Goal: Task Accomplishment & Management: Manage account settings

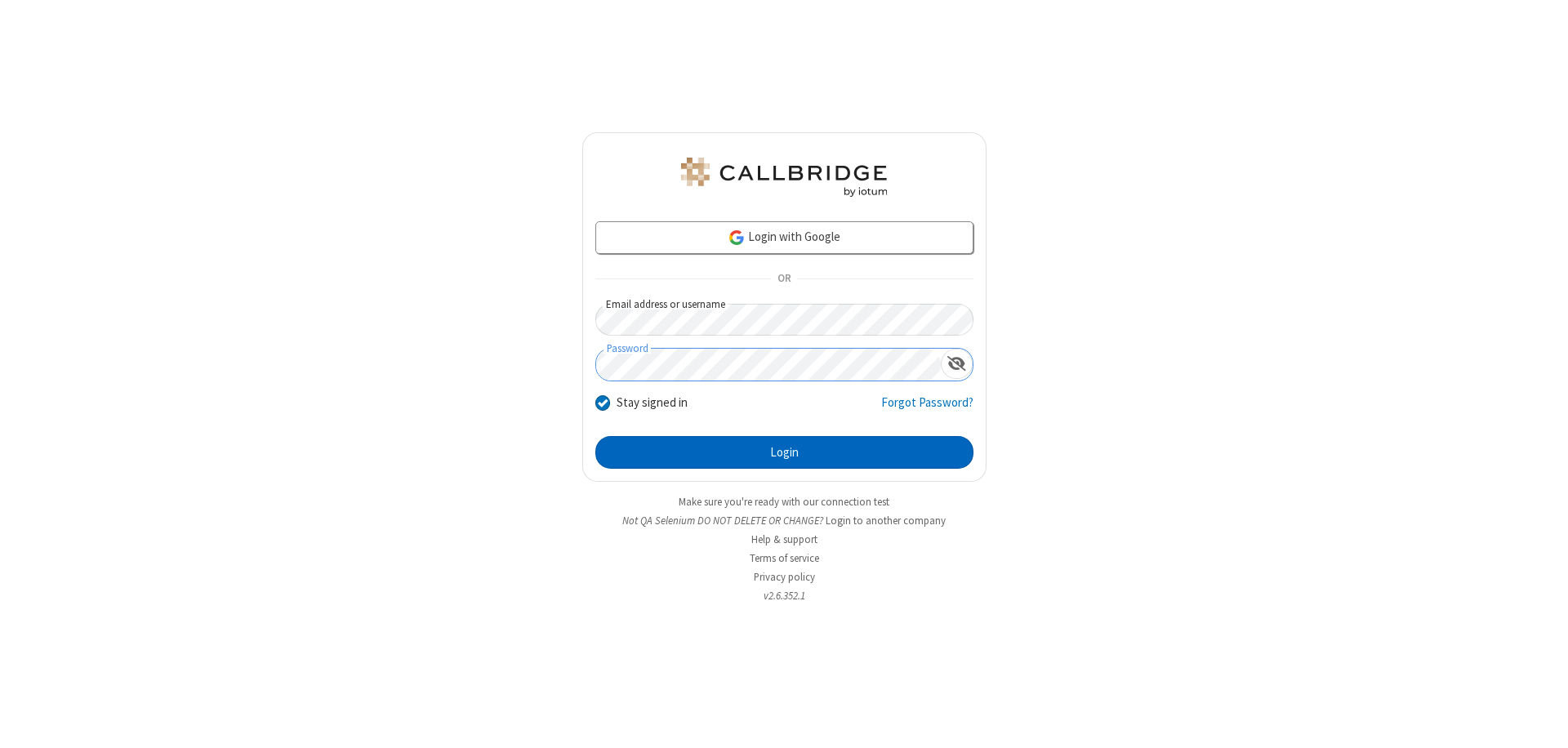
click at [784, 452] on button "Login" at bounding box center [784, 452] width 378 height 33
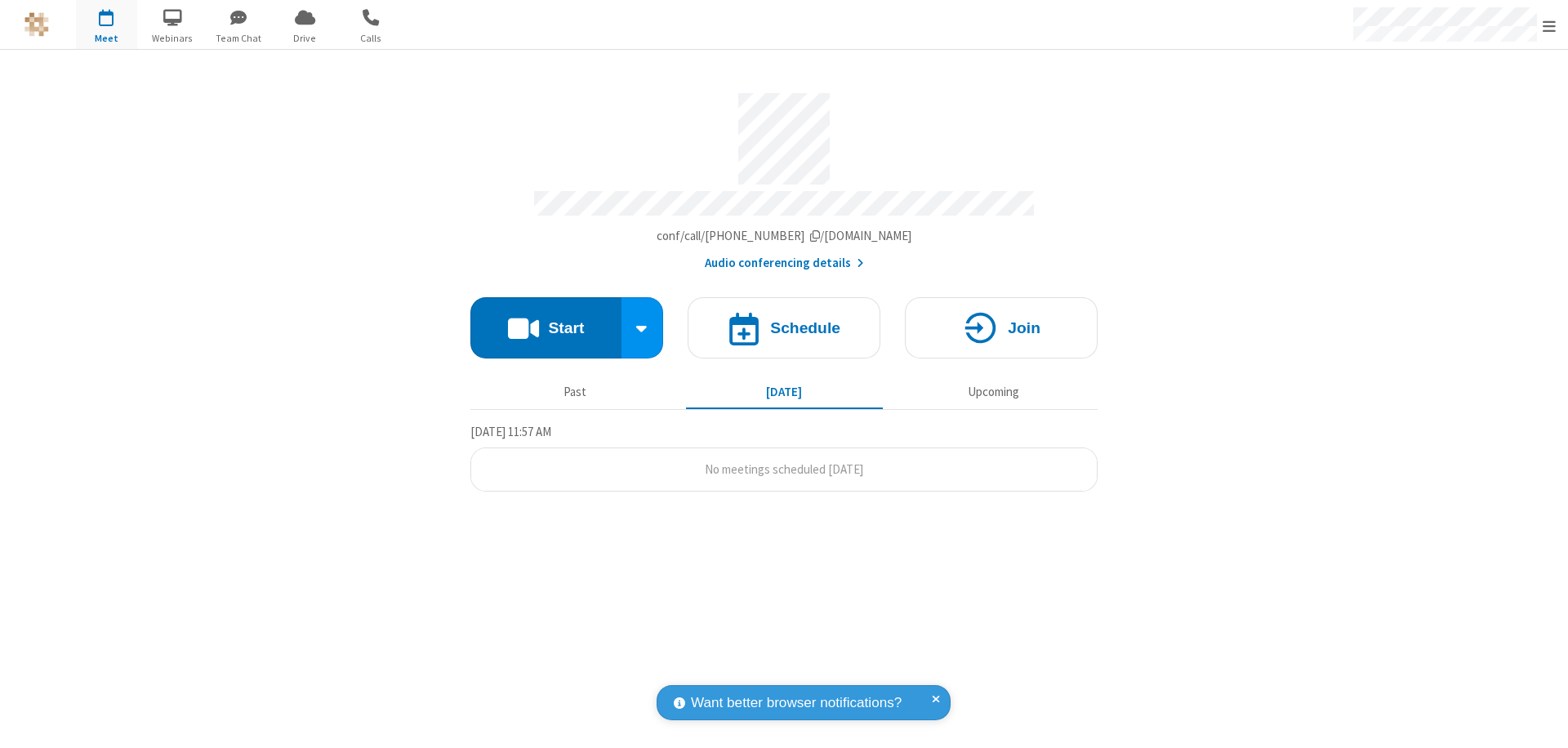
click at [1549, 26] on span "Open menu" at bounding box center [1549, 26] width 13 height 16
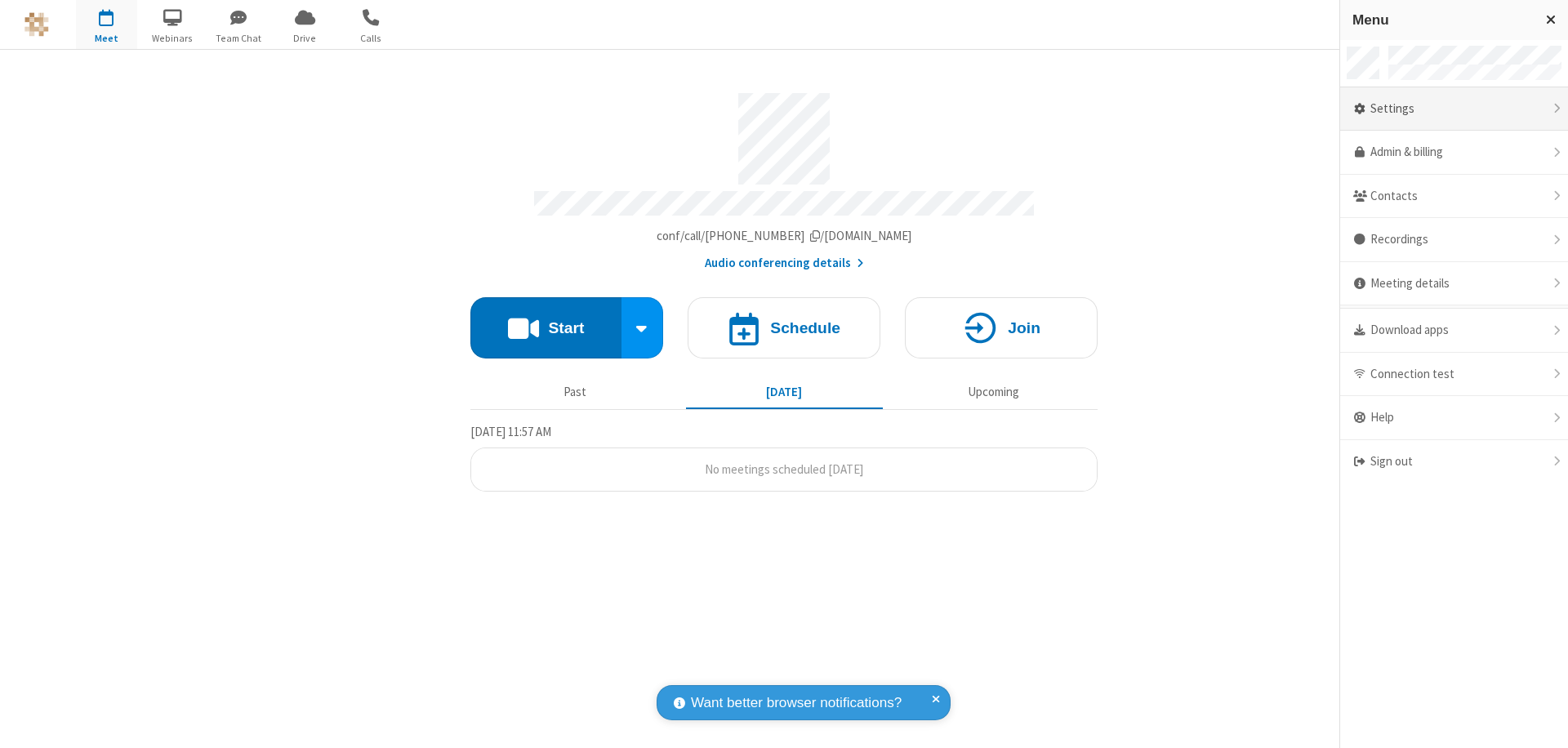
click at [1454, 109] on div "Settings" at bounding box center [1454, 110] width 228 height 44
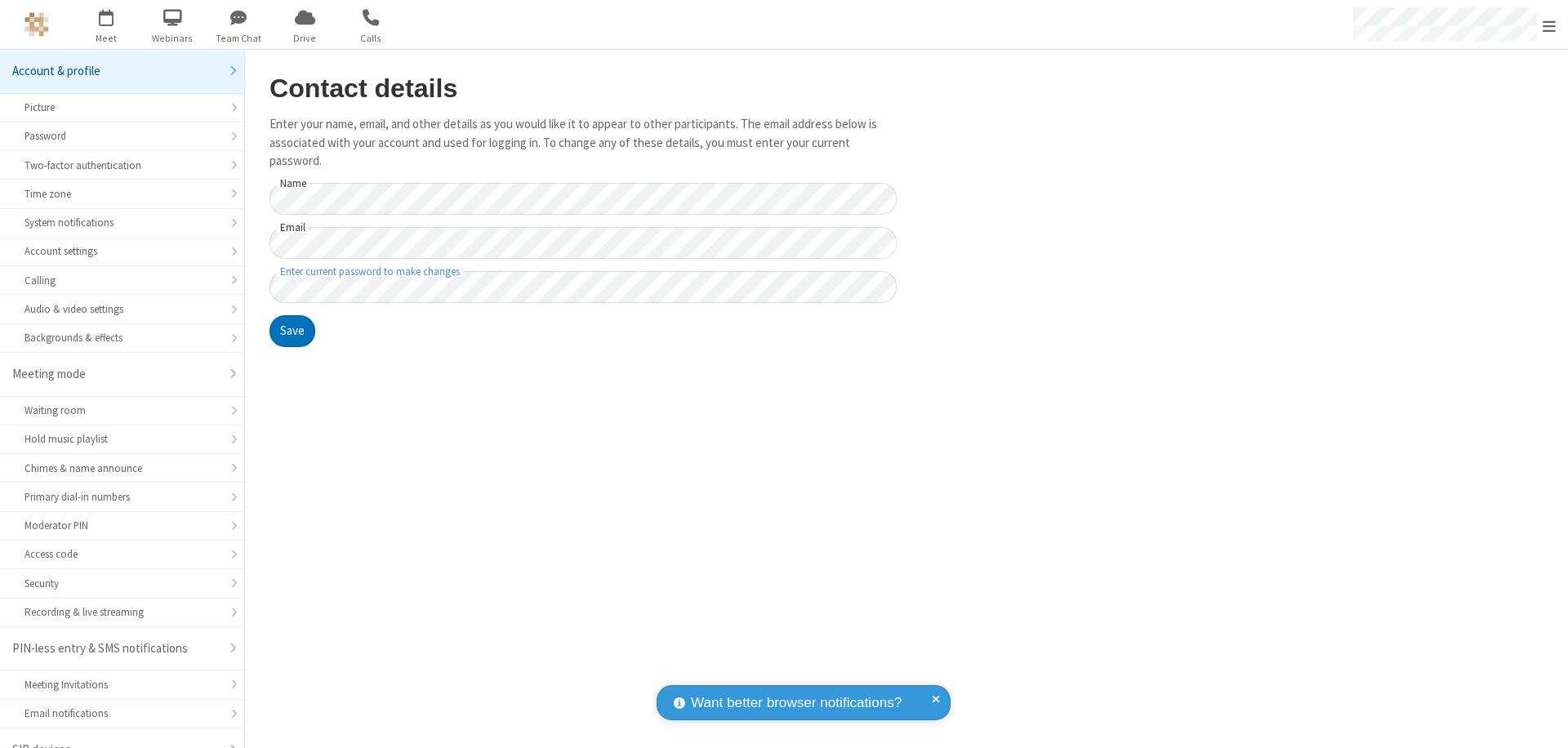
scroll to position [23, 0]
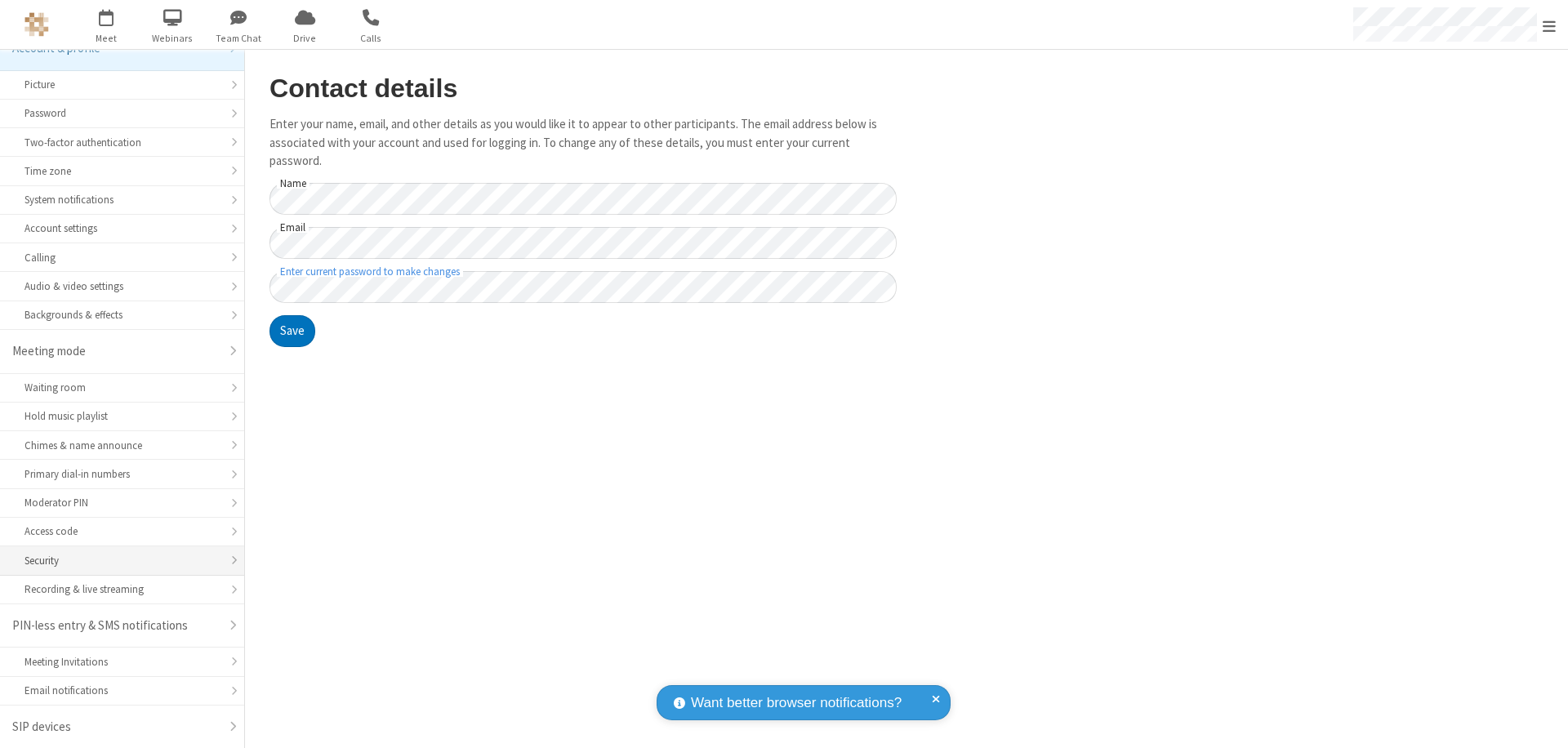
click at [116, 560] on div "Security" at bounding box center [122, 561] width 195 height 16
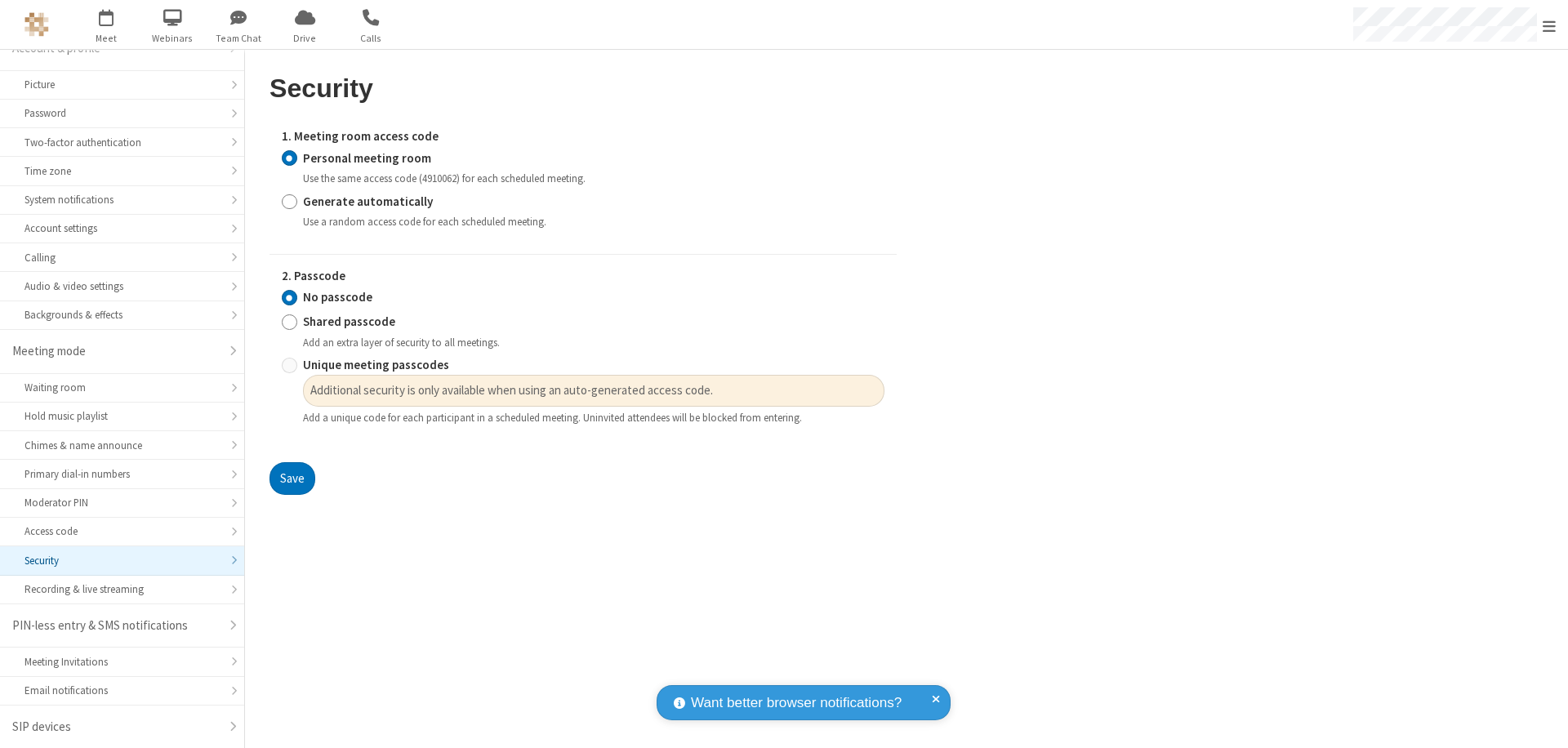
click at [289, 200] on input "Generate automatically" at bounding box center [290, 200] width 16 height 17
radio input "true"
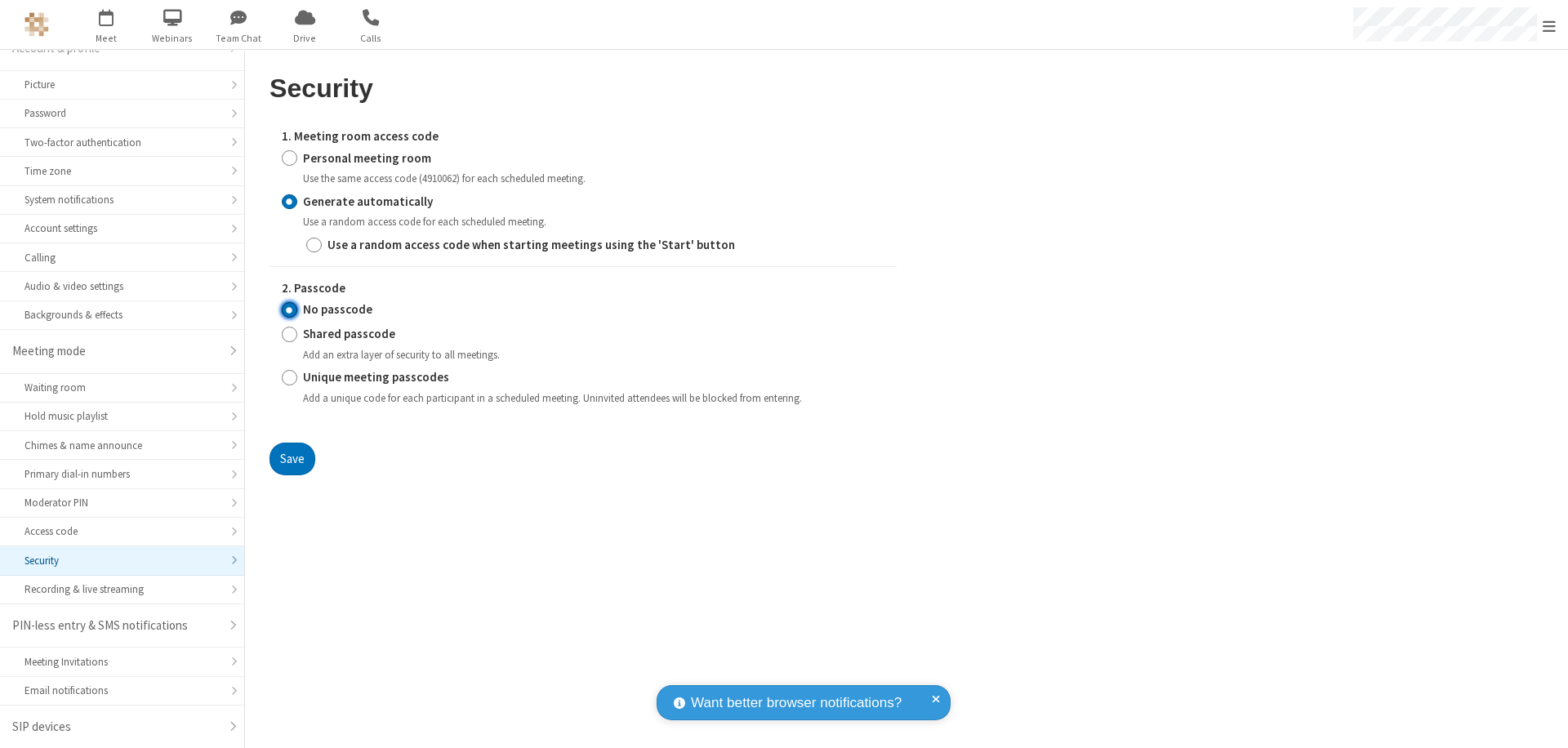
click at [289, 309] on input "No passcode" at bounding box center [290, 309] width 16 height 17
click at [292, 458] on button "Save" at bounding box center [292, 458] width 46 height 33
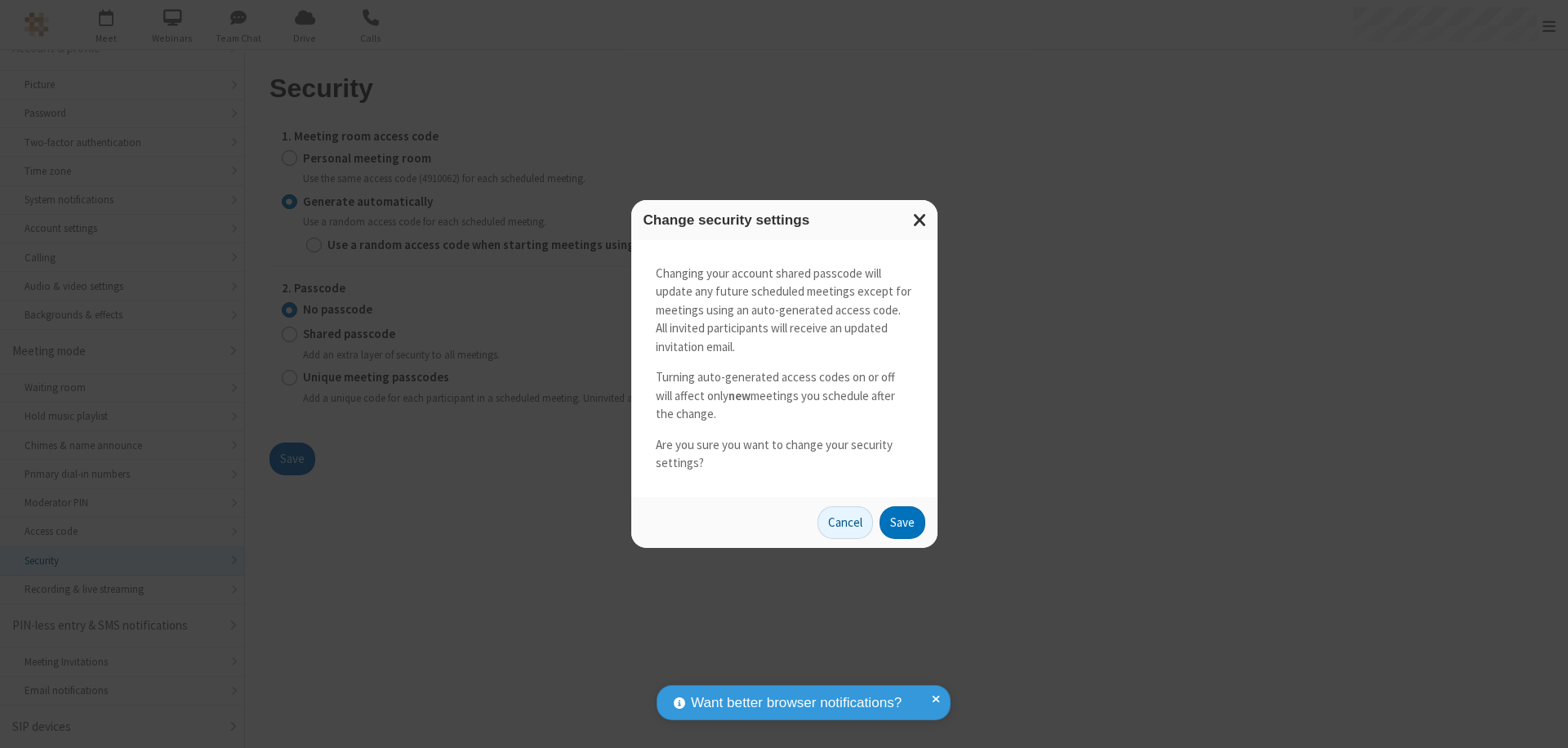
click at [902, 522] on button "Save" at bounding box center [903, 522] width 46 height 33
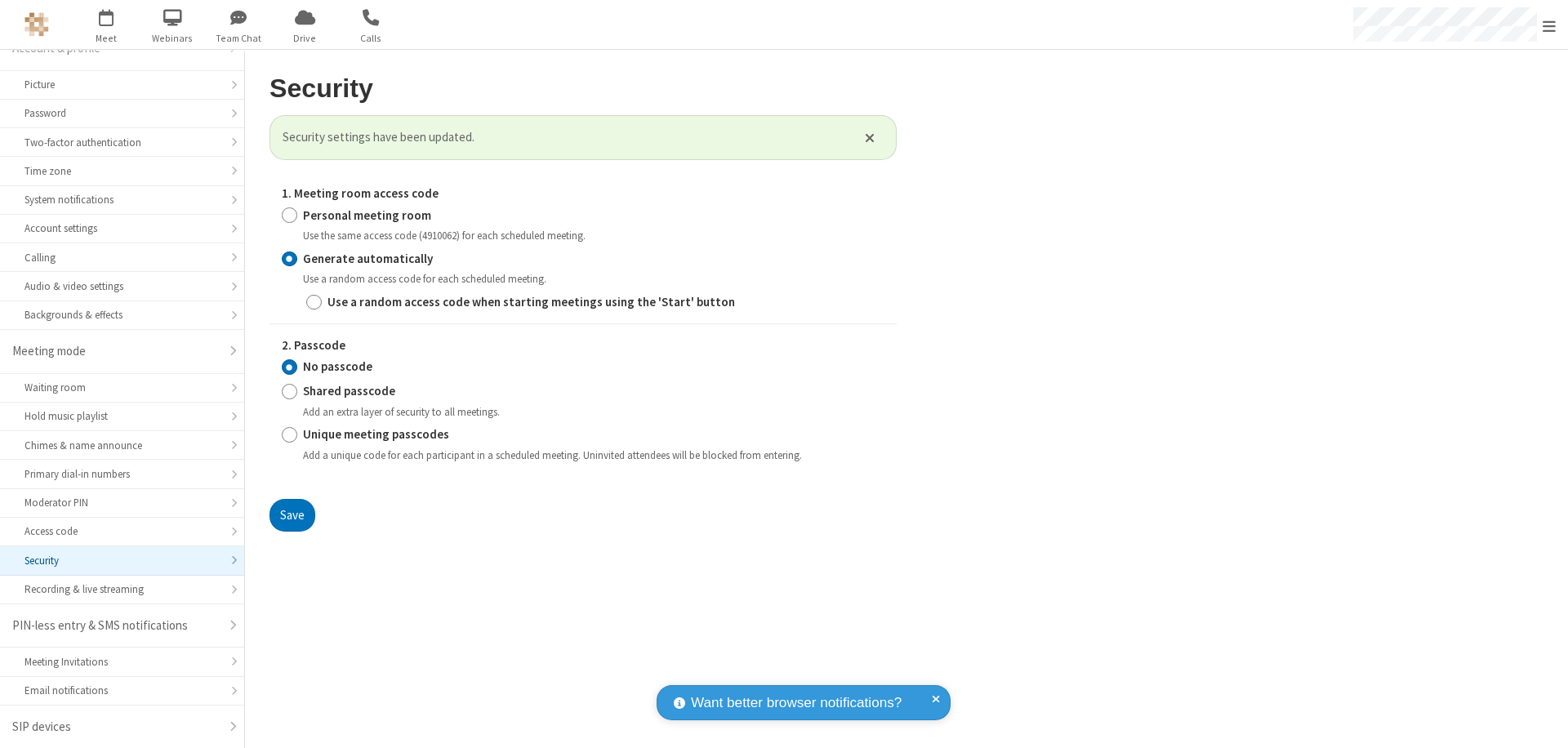
click at [1549, 26] on span "Open menu" at bounding box center [1549, 26] width 13 height 16
click at [106, 25] on span "button" at bounding box center [106, 17] width 61 height 27
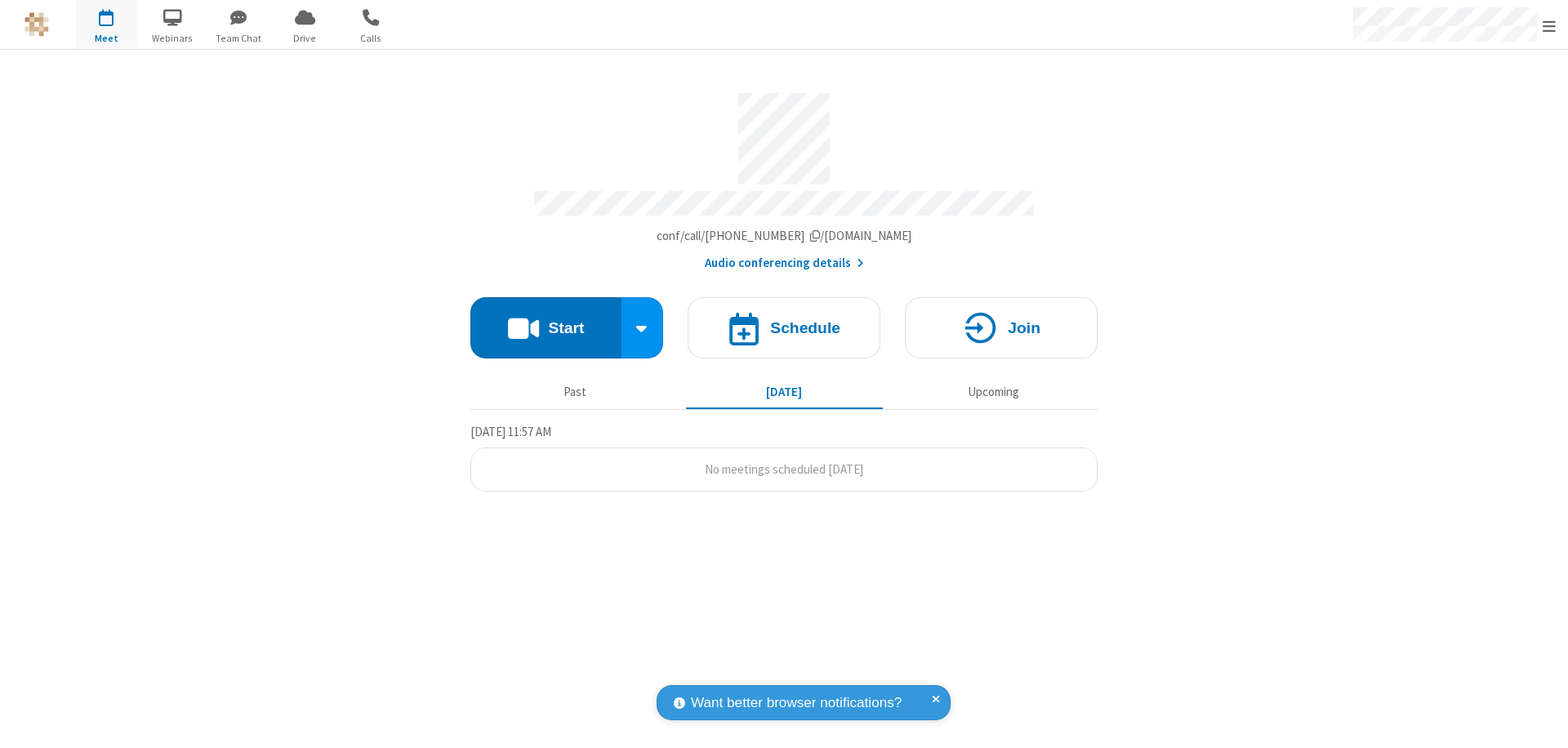
click at [784, 320] on h4 "Schedule" at bounding box center [806, 328] width 71 height 16
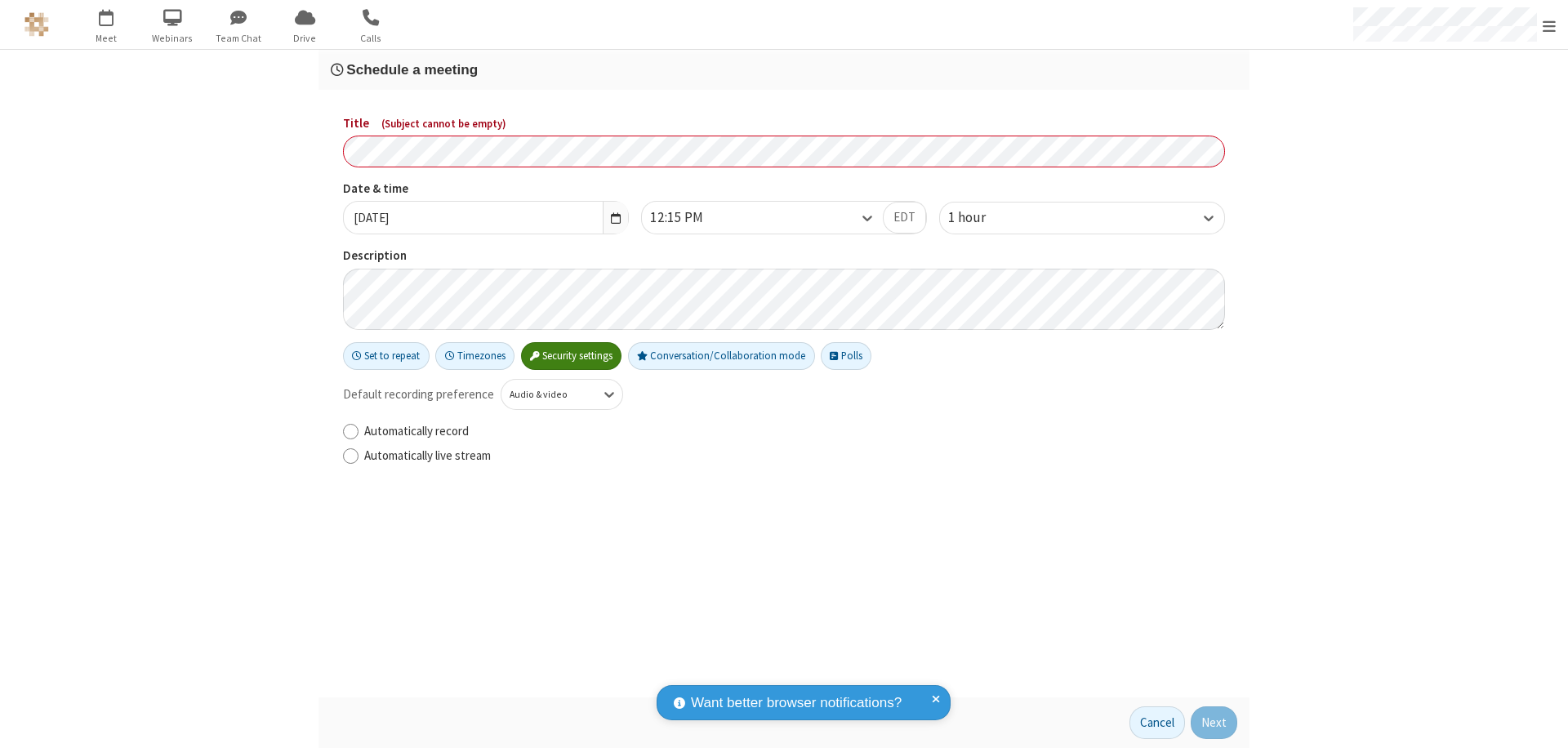
click at [784, 70] on h3 "Schedule a meeting" at bounding box center [784, 70] width 906 height 16
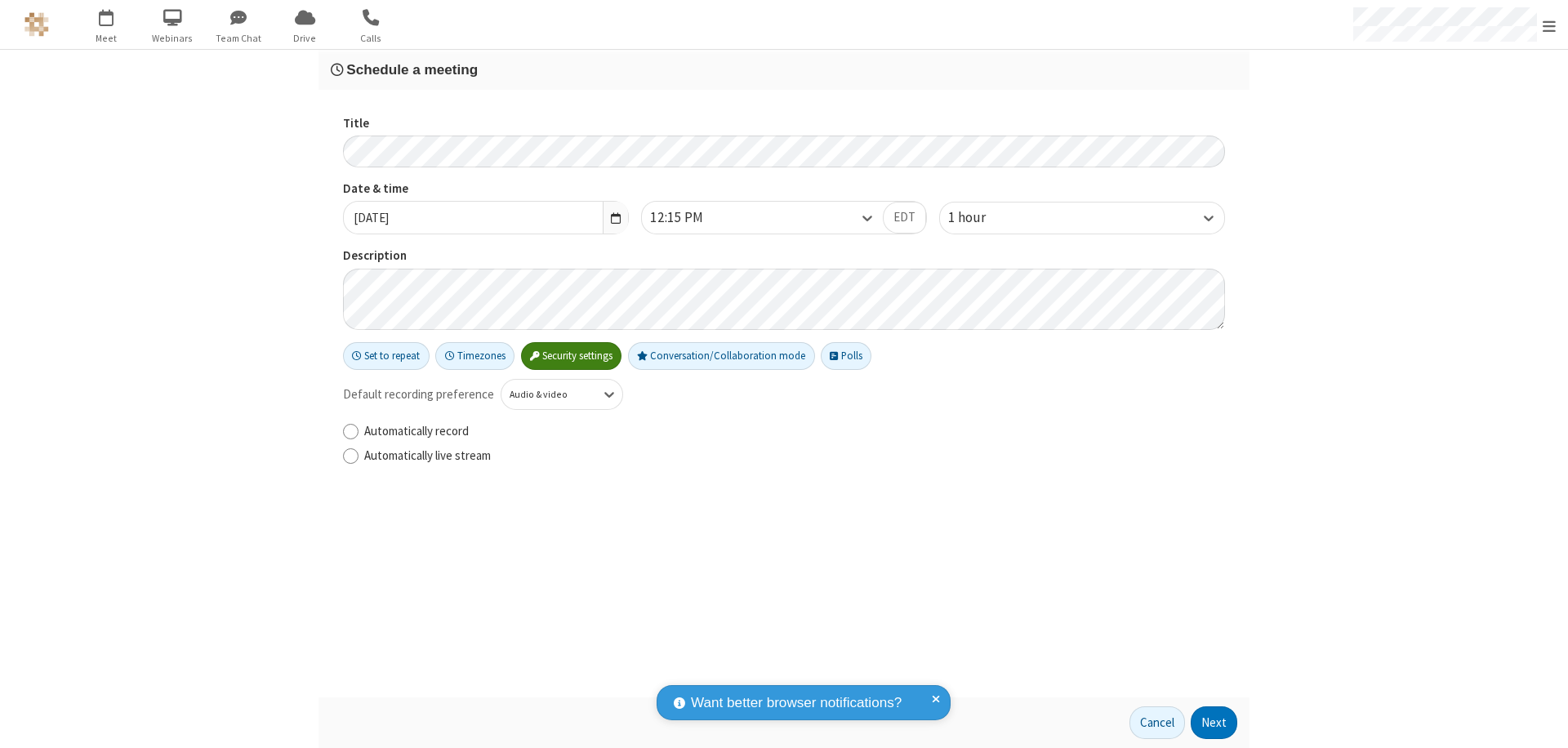
click at [1215, 722] on button "Next" at bounding box center [1214, 722] width 47 height 33
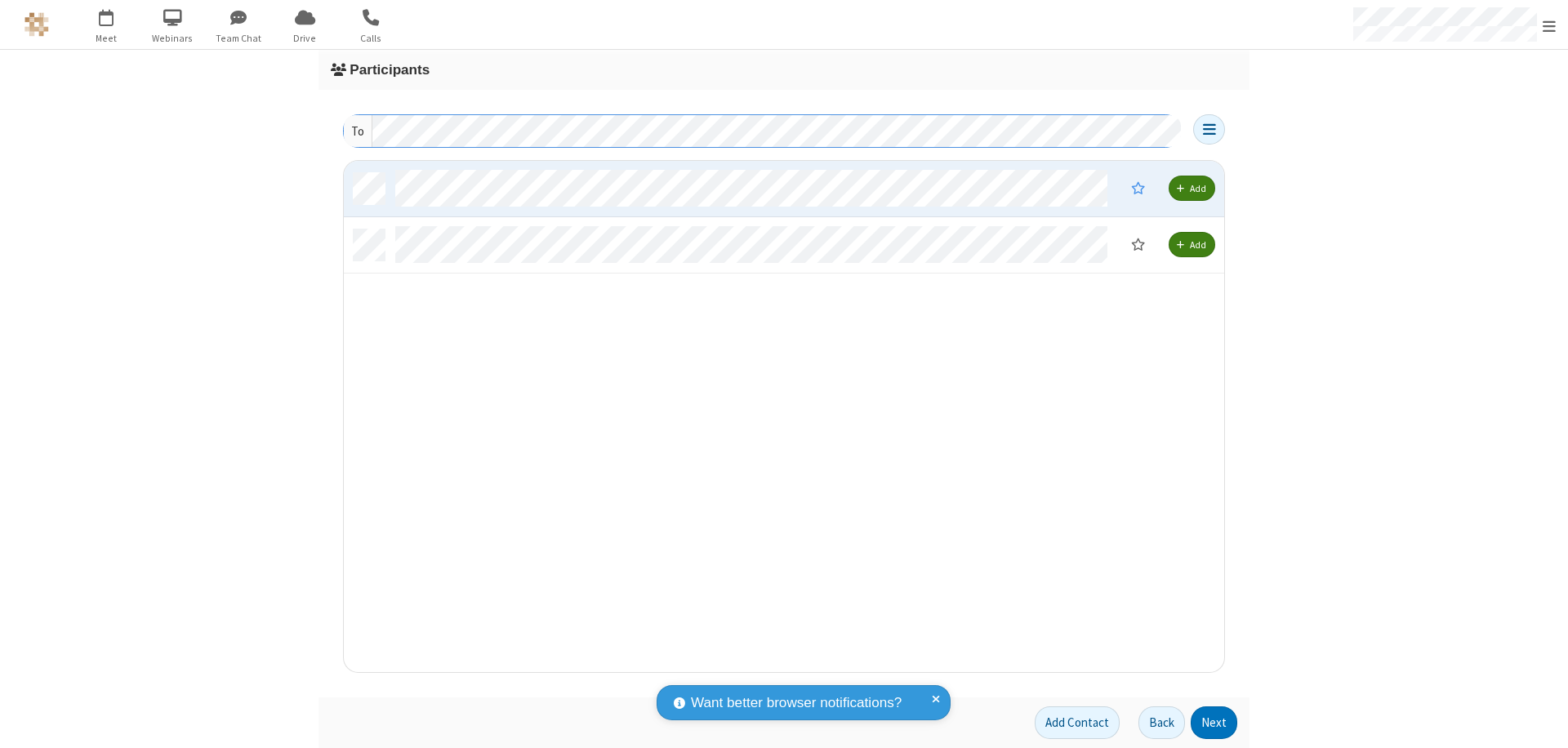
scroll to position [499, 868]
click at [1215, 722] on button "Next" at bounding box center [1214, 722] width 47 height 33
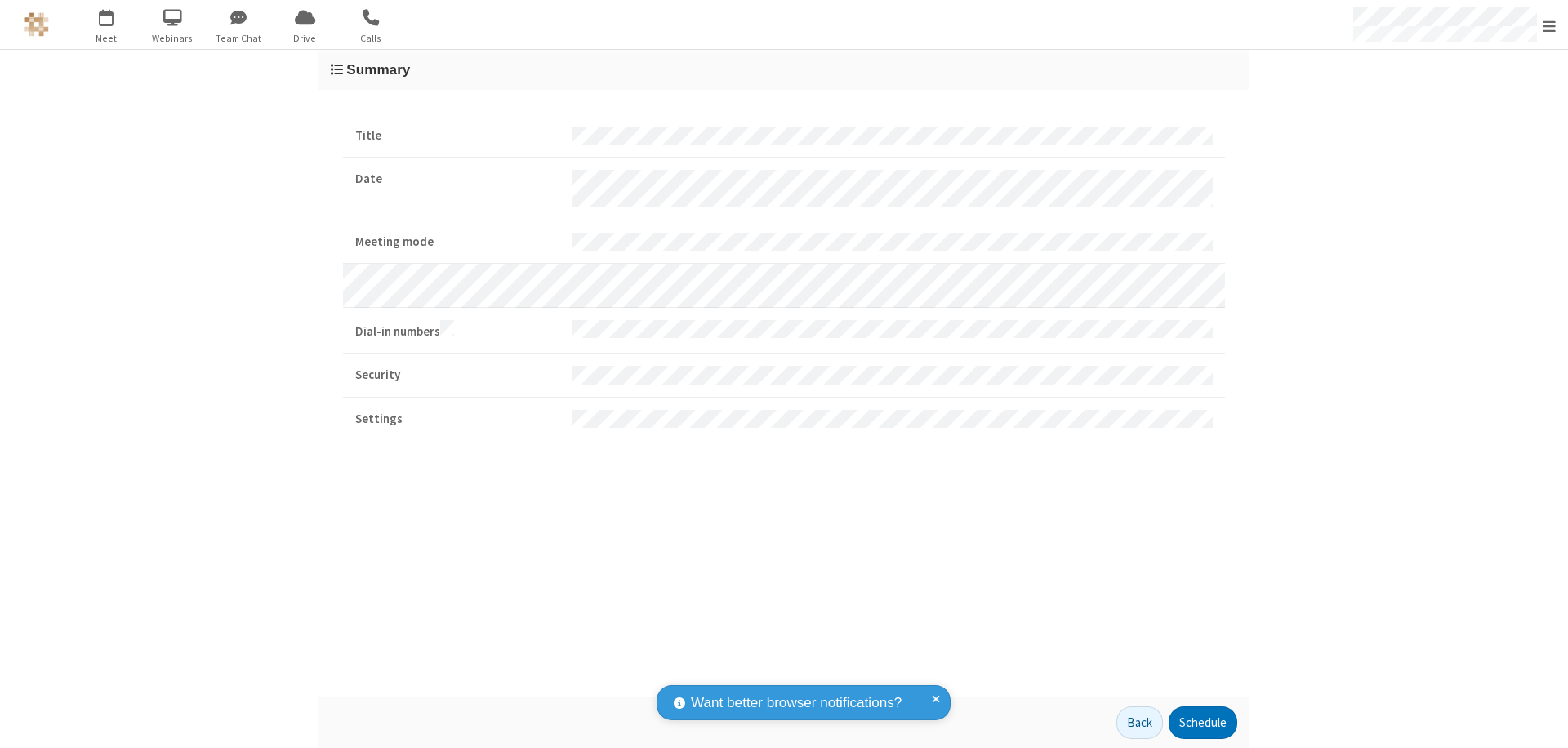
click at [1202, 722] on button "Schedule" at bounding box center [1203, 722] width 69 height 33
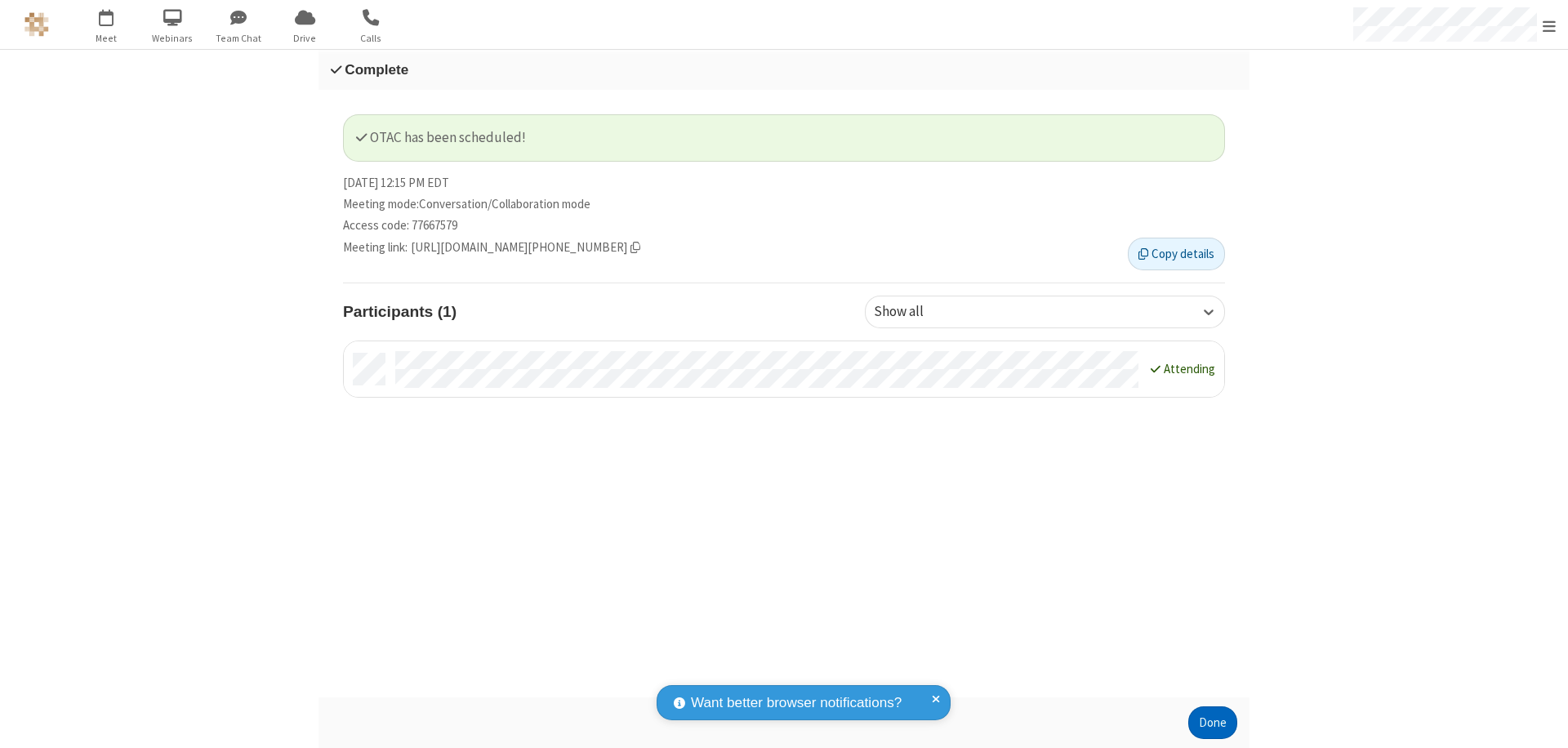
click at [1213, 722] on button "Done" at bounding box center [1212, 722] width 49 height 33
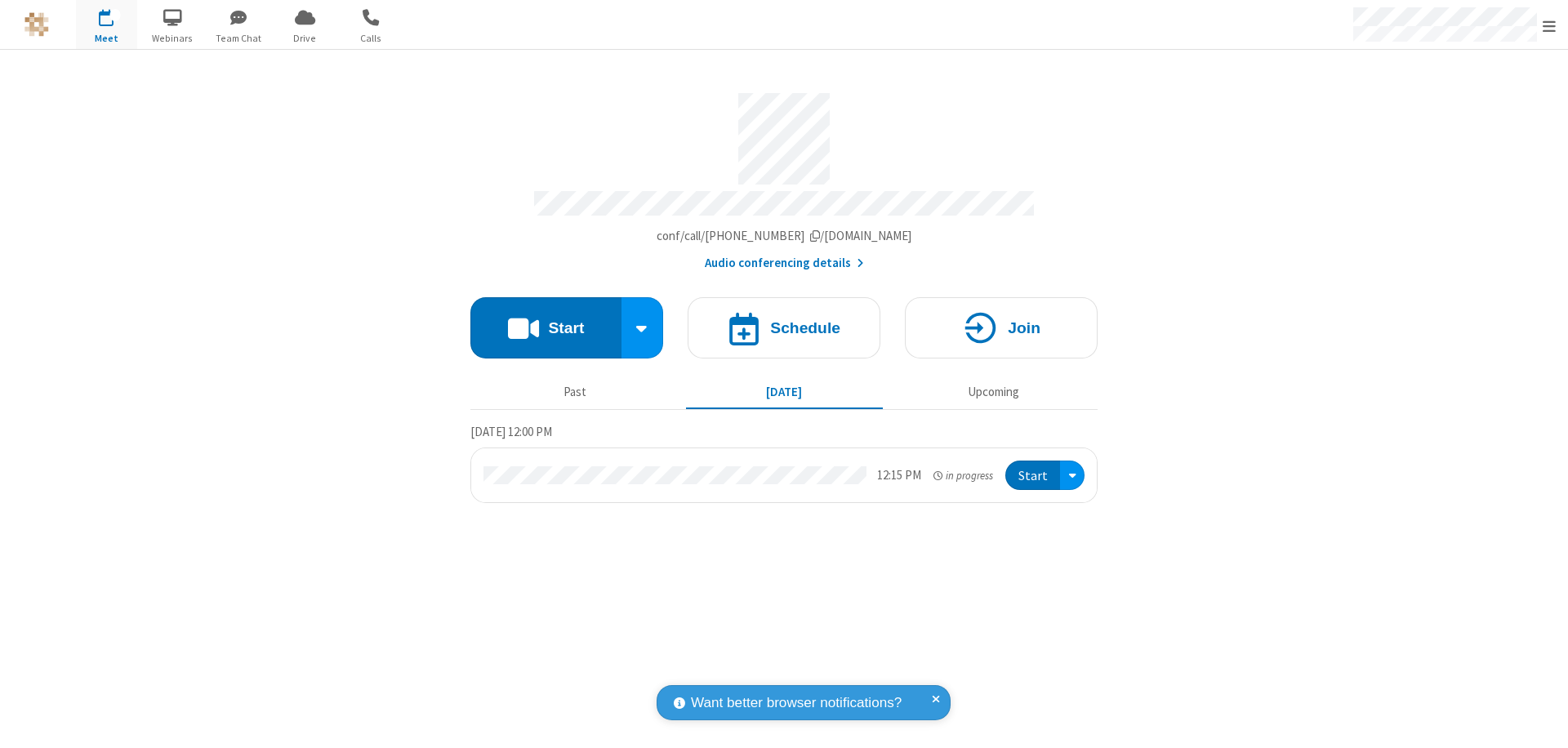
click at [1034, 468] on button "Start" at bounding box center [1033, 475] width 55 height 30
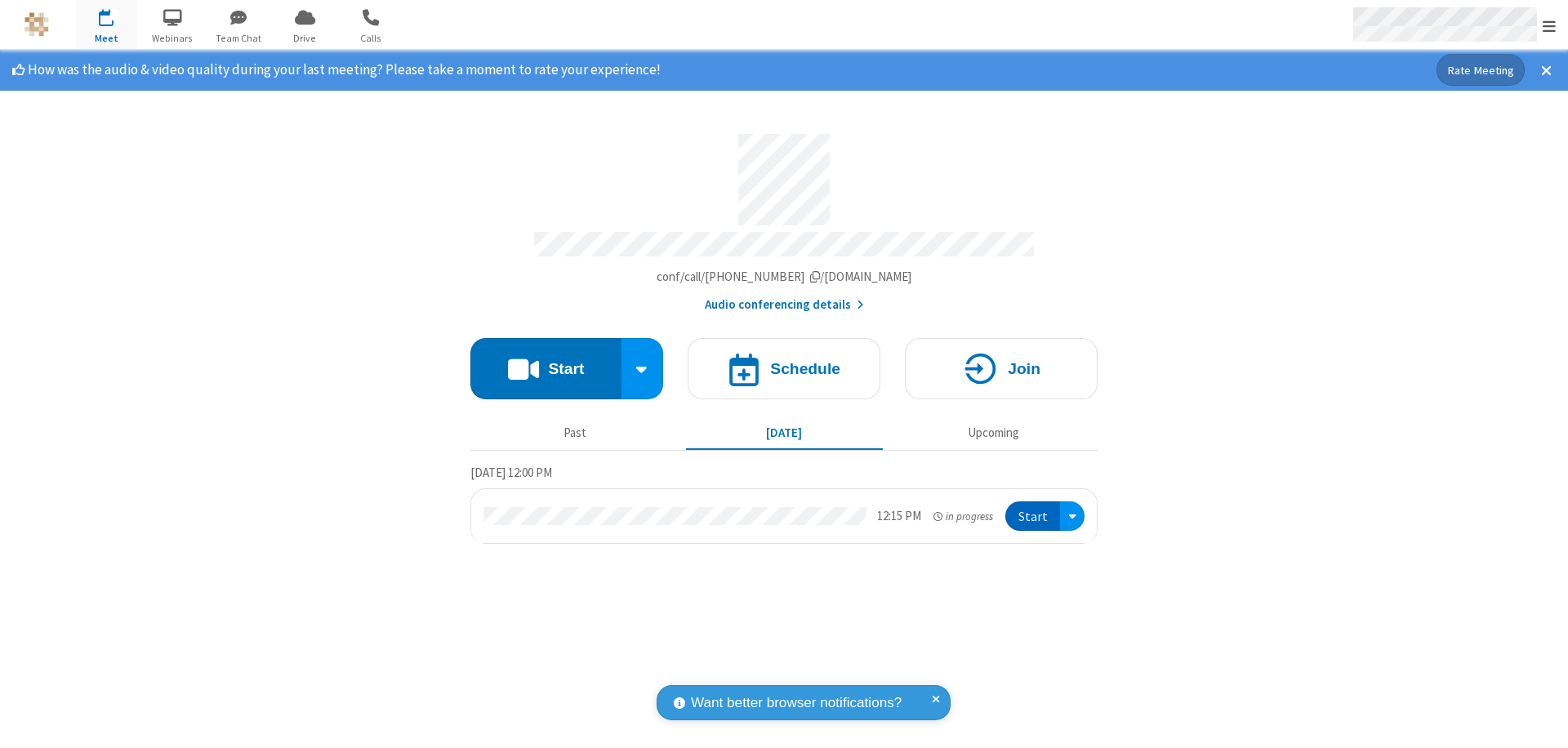
click at [1549, 26] on span "Open menu" at bounding box center [1549, 26] width 13 height 16
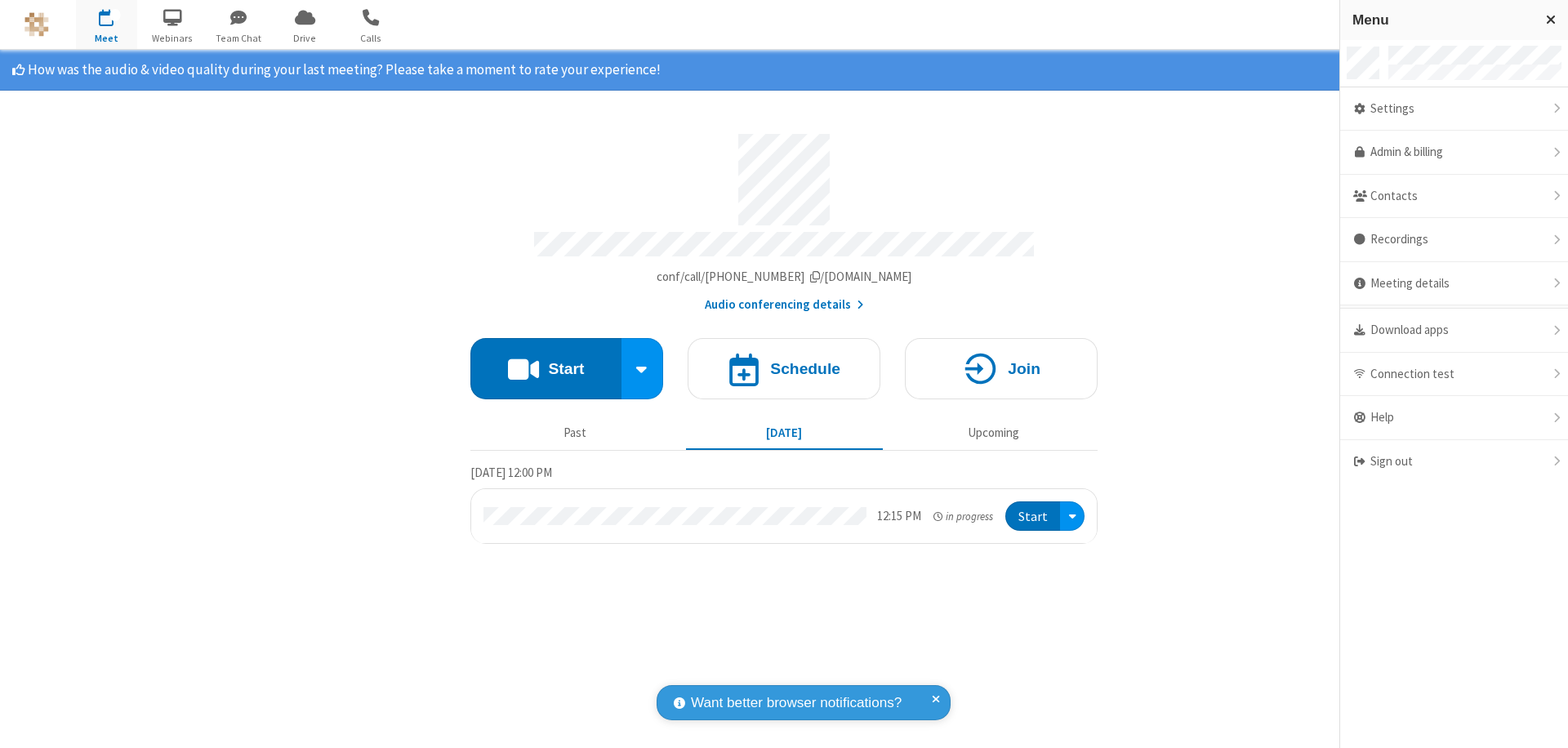
click at [1454, 109] on div "Settings" at bounding box center [1454, 110] width 228 height 44
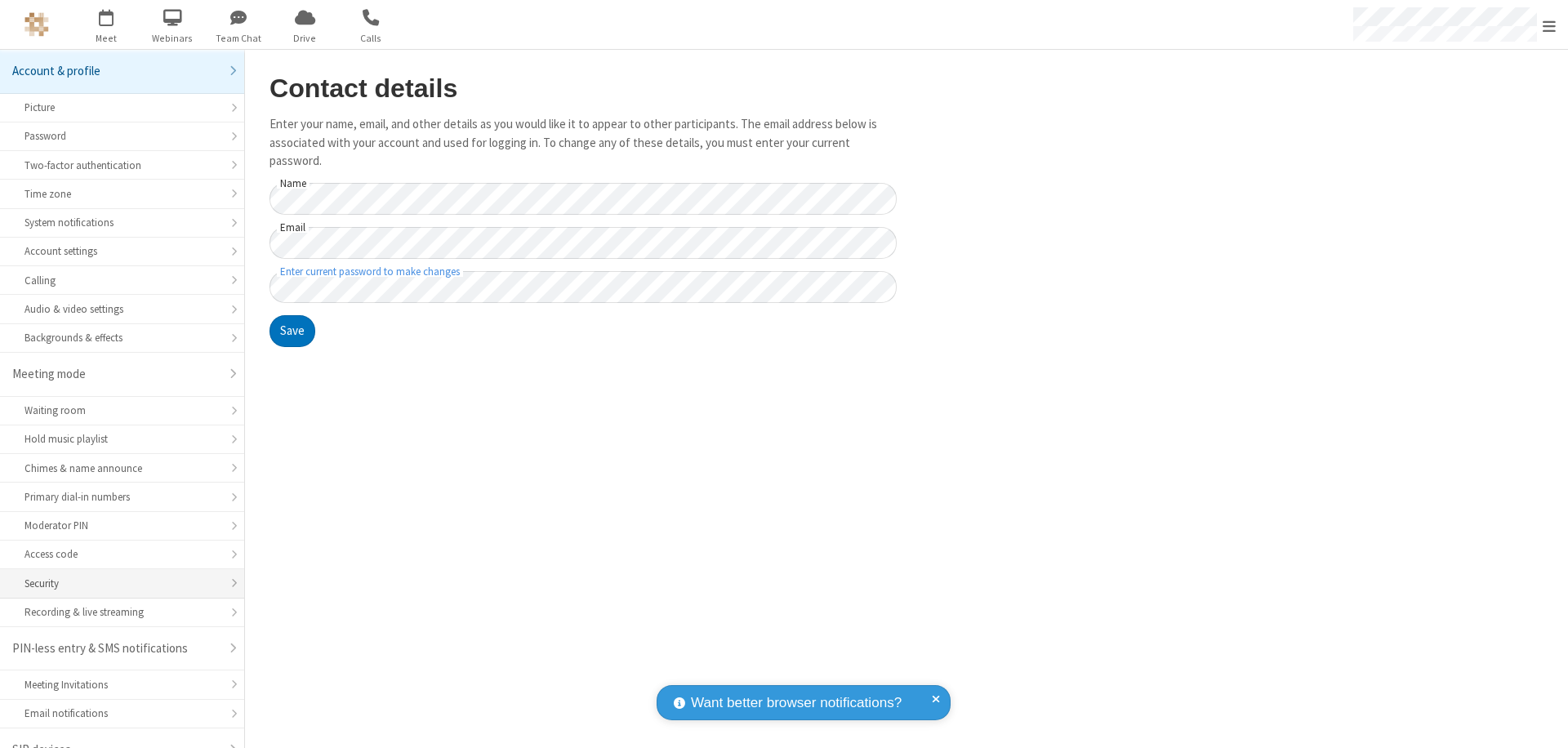
click at [116, 576] on div "Security" at bounding box center [122, 584] width 195 height 16
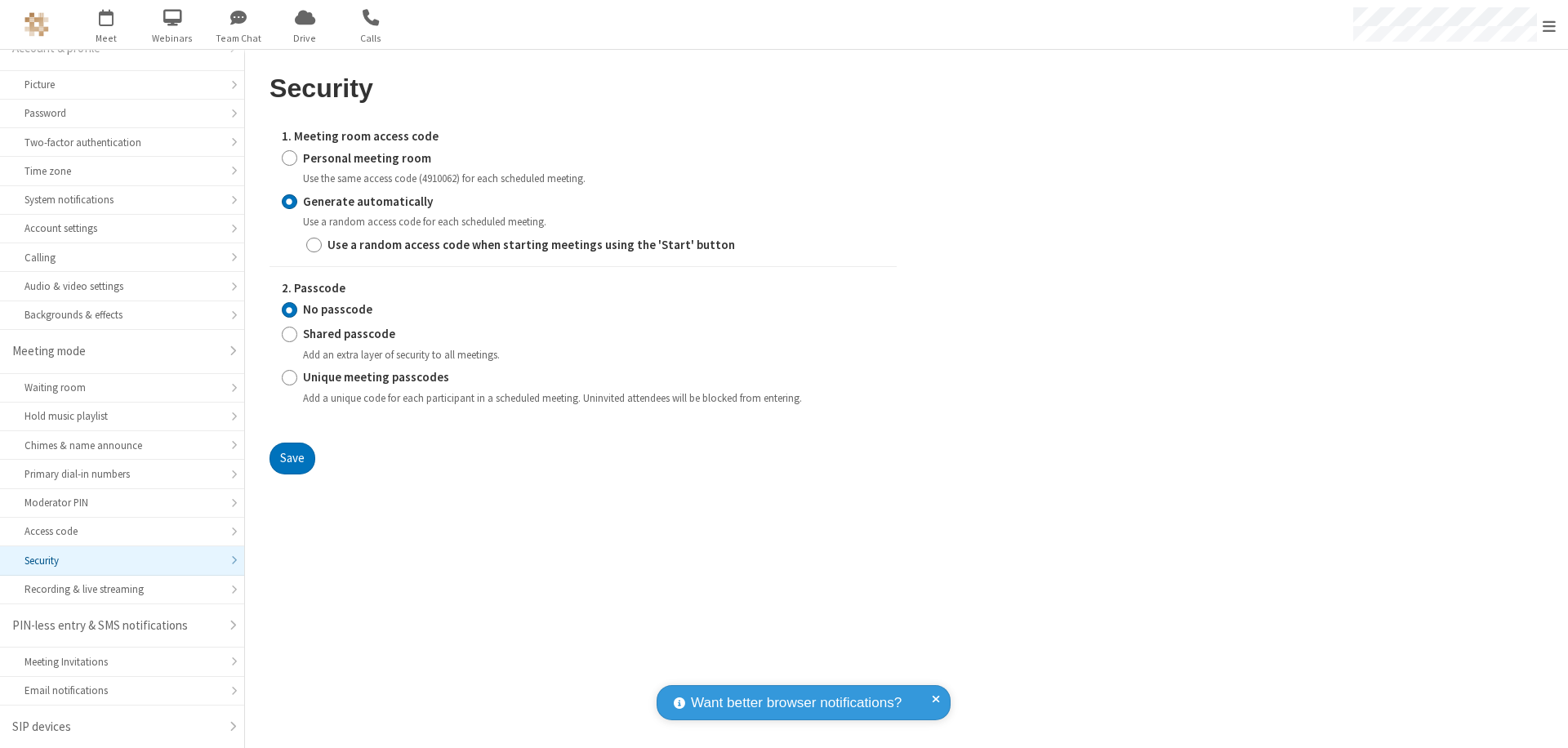
click at [289, 157] on input "Personal meeting room" at bounding box center [290, 157] width 16 height 17
radio input "true"
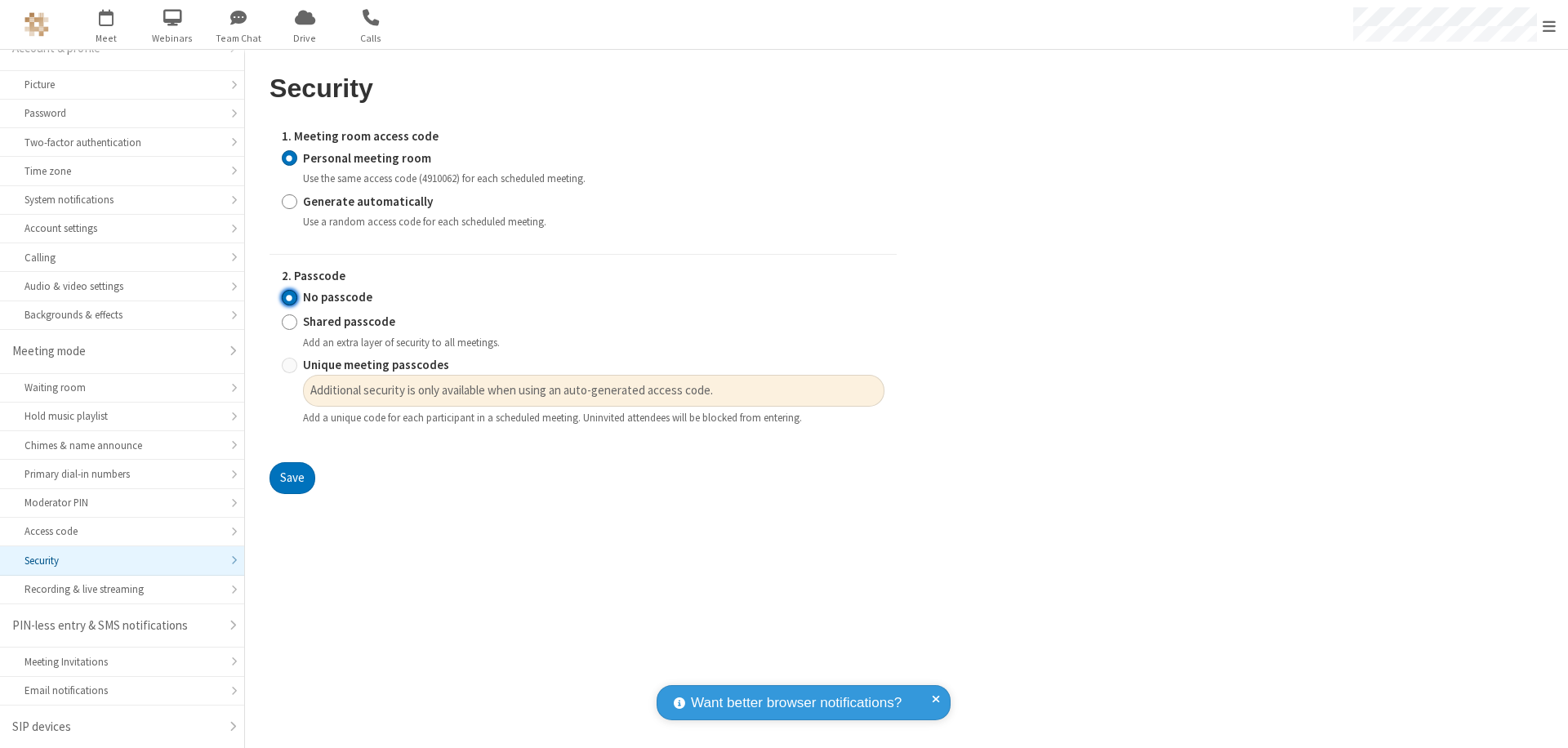
click at [289, 298] on input "No passcode" at bounding box center [290, 297] width 16 height 17
click at [292, 479] on button "Save" at bounding box center [292, 478] width 46 height 33
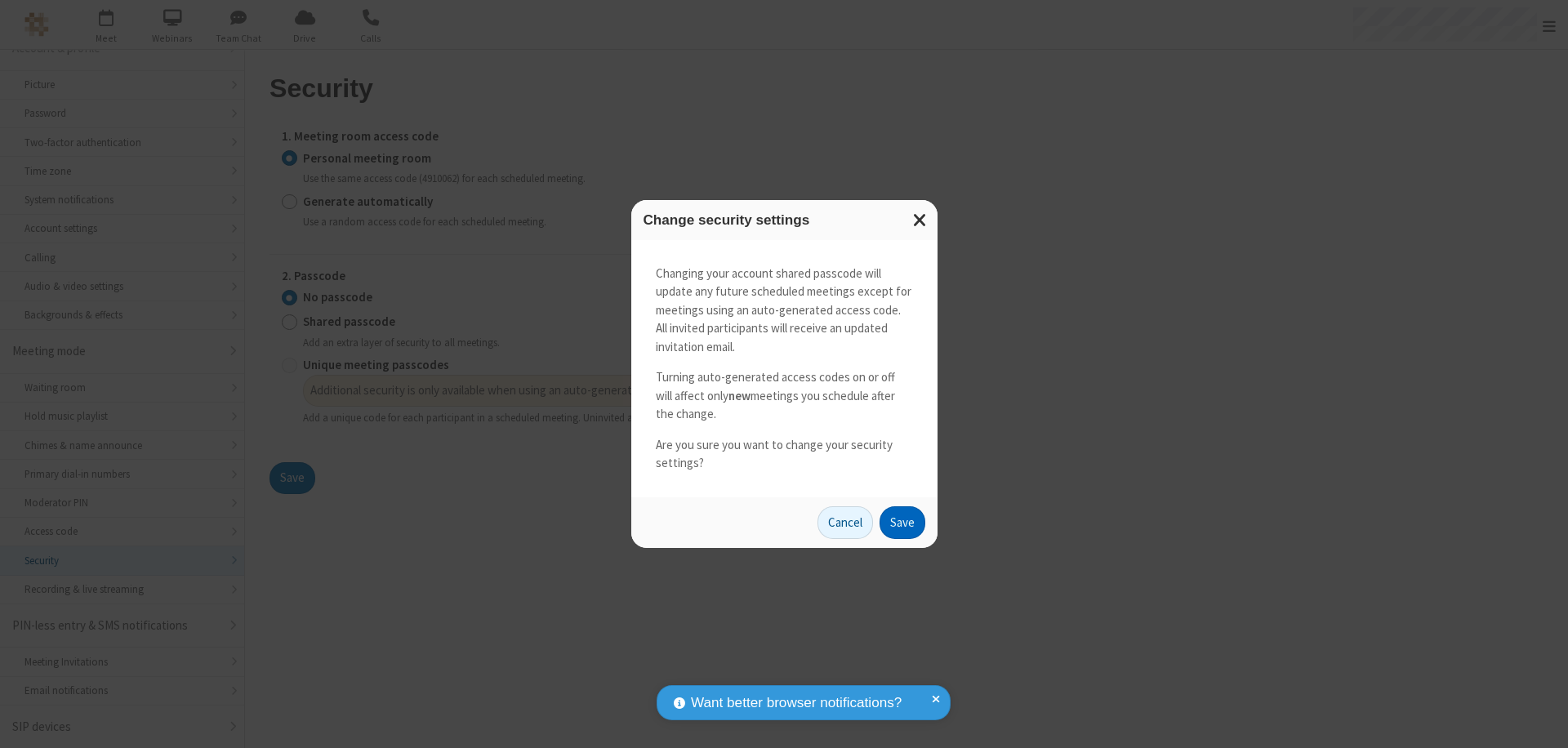
click at [902, 522] on button "Save" at bounding box center [903, 522] width 46 height 33
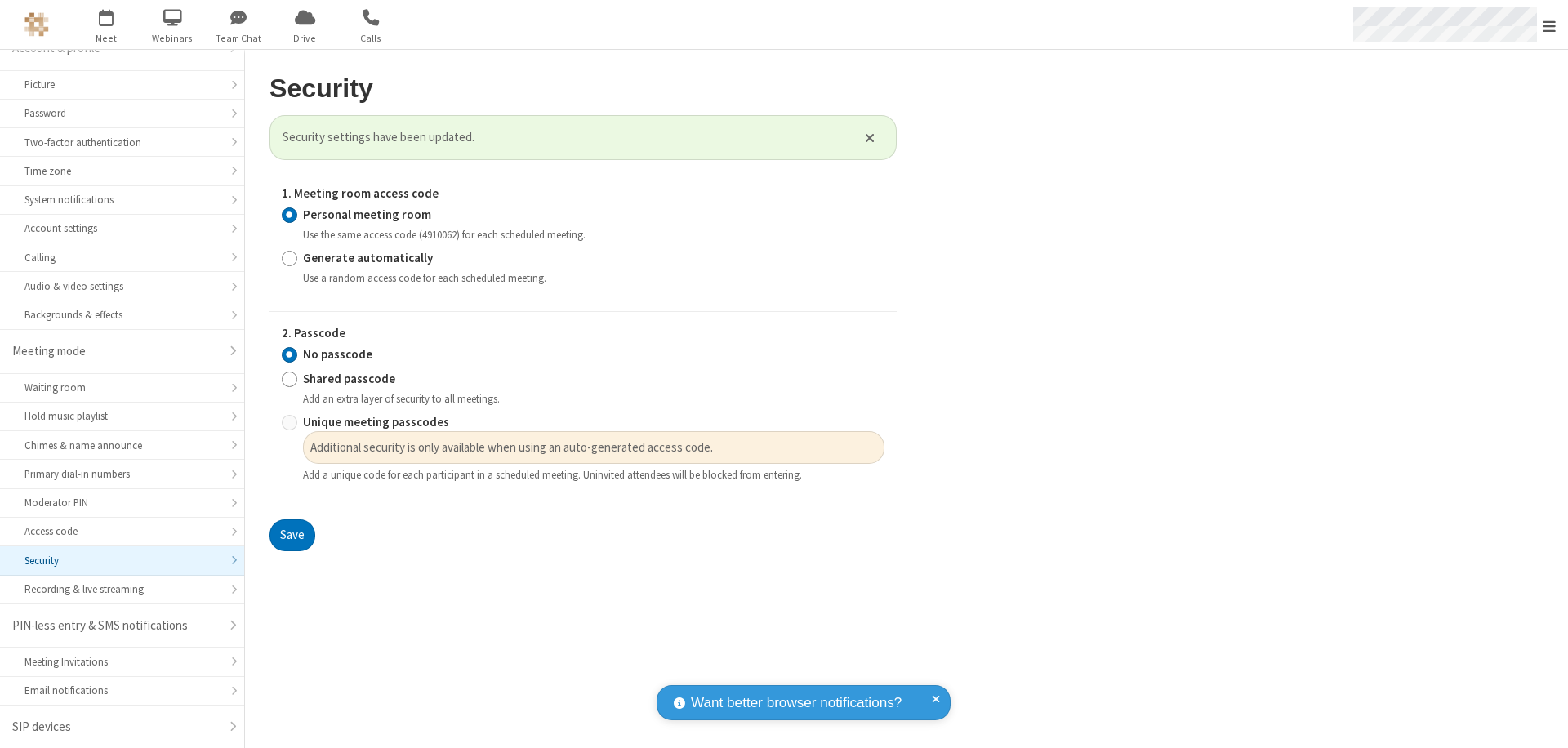
click at [1549, 25] on span "Open menu" at bounding box center [1549, 26] width 13 height 16
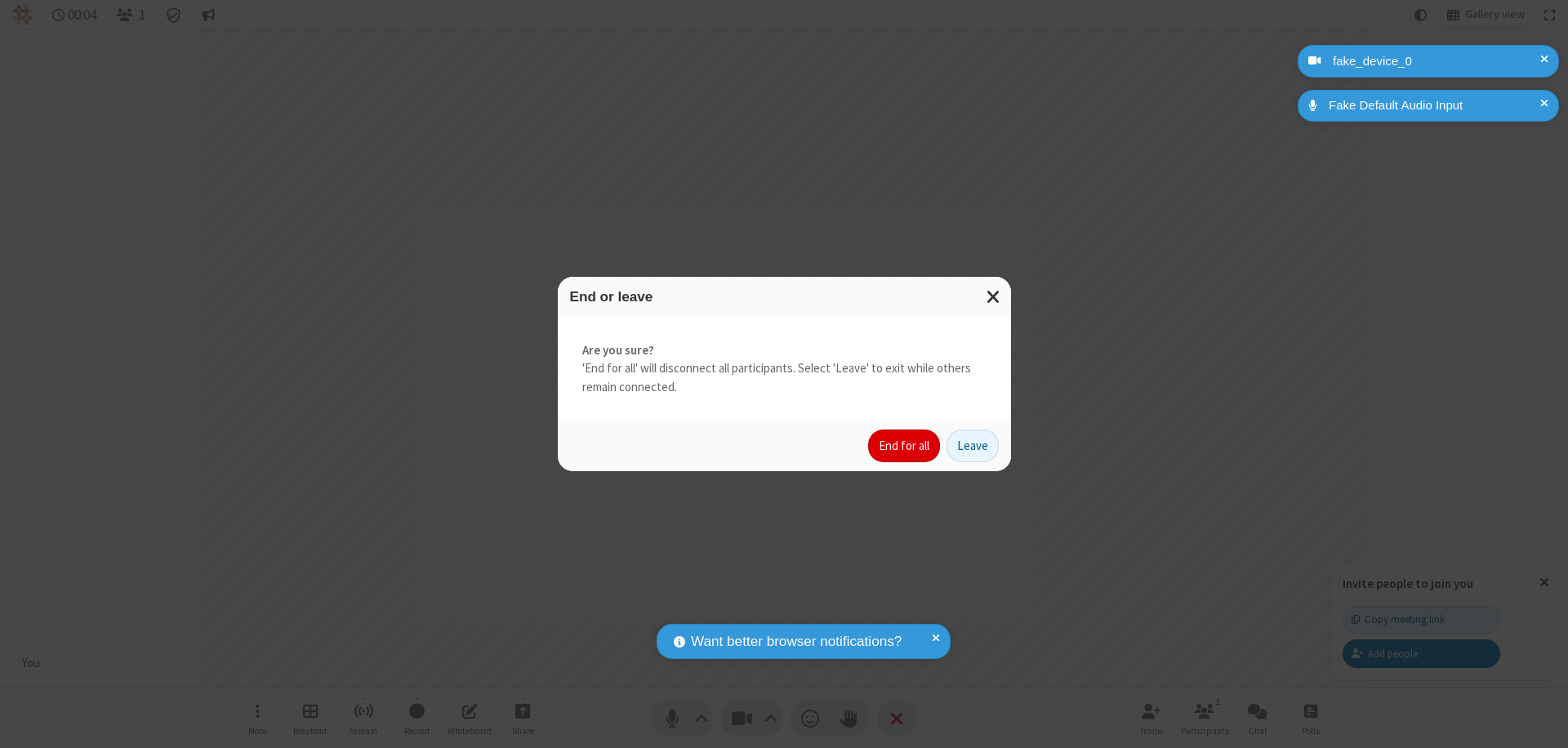
click at [905, 446] on button "End for all" at bounding box center [904, 445] width 72 height 33
